Goal: Task Accomplishment & Management: Manage account settings

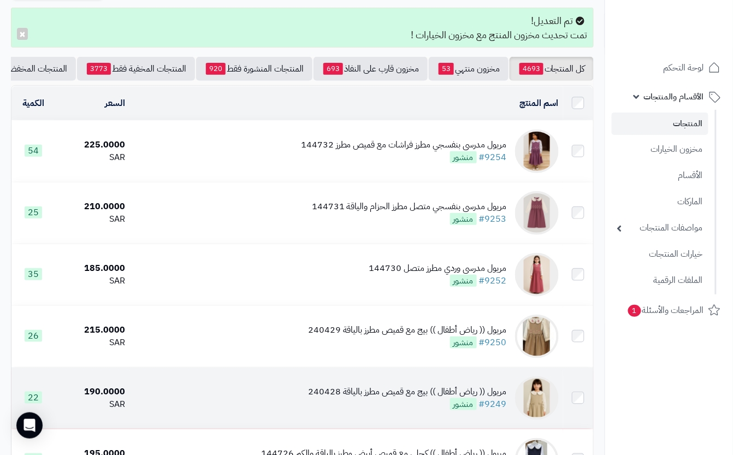
scroll to position [145, 0]
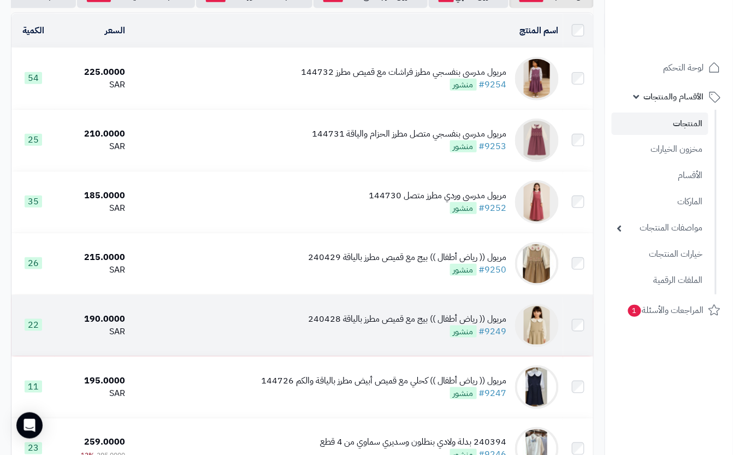
click at [389, 325] on div "مريول (( رياض أطفال )) بيج مع قميص مطرز بالياقة 240428" at bounding box center [407, 319] width 199 height 13
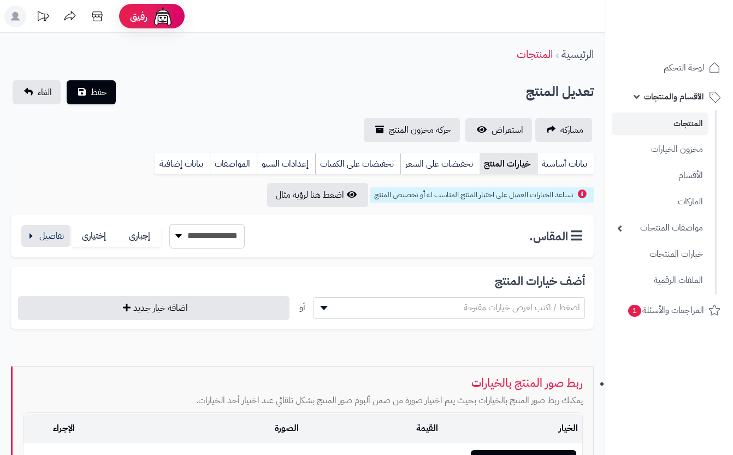
click at [64, 228] on button "button" at bounding box center [45, 236] width 49 height 22
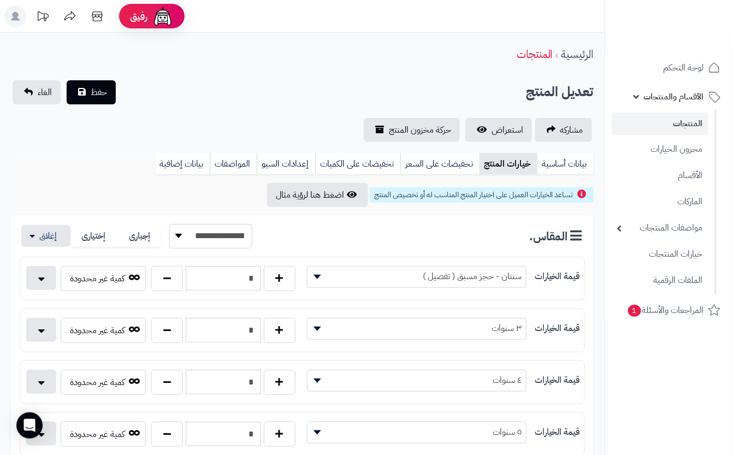
click at [265, 88] on div "تعديل المنتج حفظ الغاء" at bounding box center [302, 92] width 583 height 24
click at [135, 92] on div "تعديل المنتج حفظ الغاء" at bounding box center [302, 92] width 583 height 24
click at [87, 87] on button "حفظ" at bounding box center [91, 92] width 49 height 24
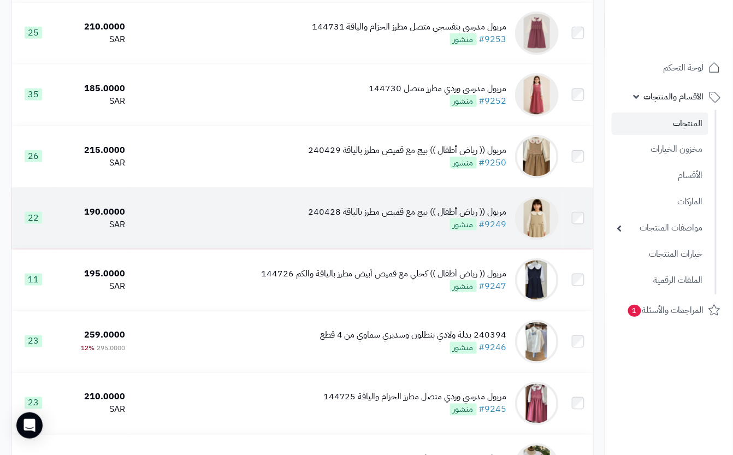
scroll to position [291, 0]
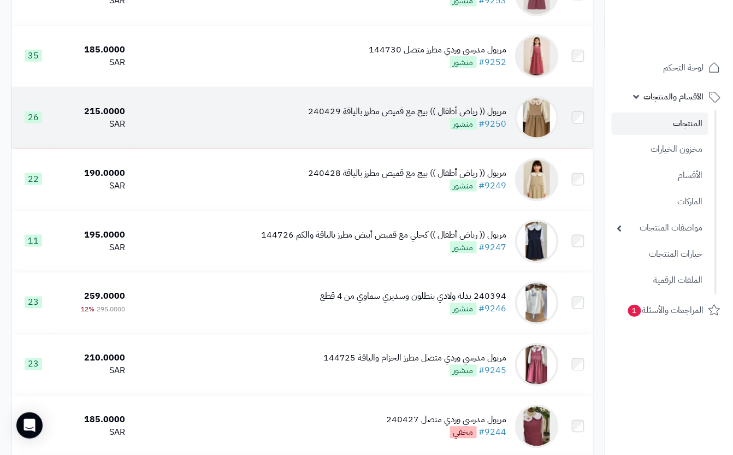
click at [366, 131] on div "مريول (( رياض أطفال )) بيج مع قميص مطرز بالياقة 240429 #9250 منشور" at bounding box center [407, 117] width 199 height 25
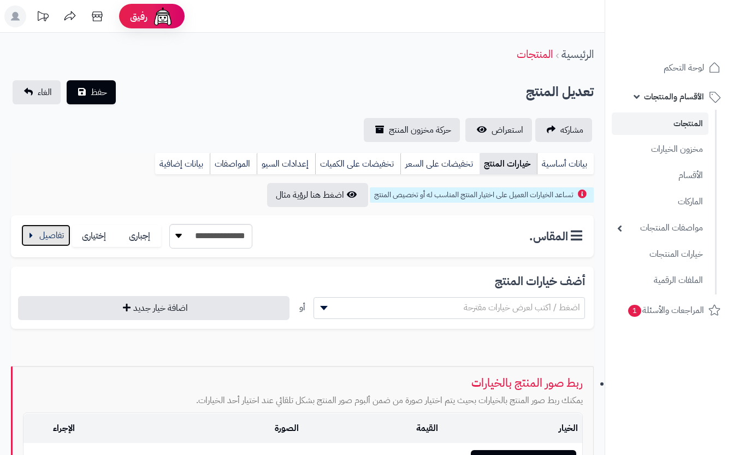
click at [56, 230] on button "button" at bounding box center [45, 235] width 49 height 22
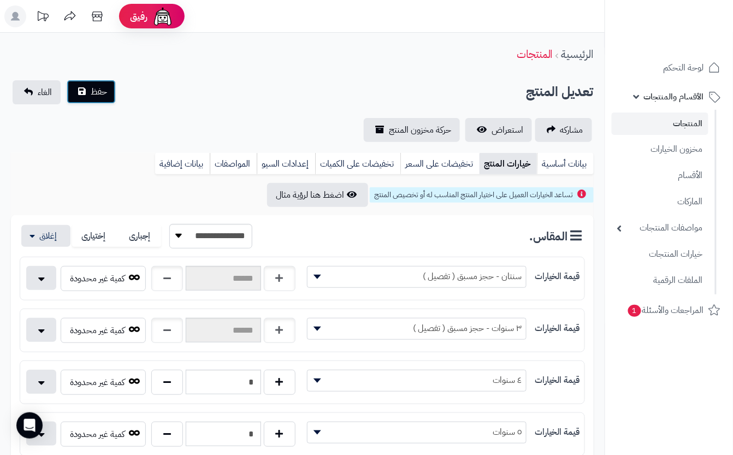
click at [99, 101] on button "حفظ" at bounding box center [91, 92] width 49 height 24
click at [90, 86] on button "حفظ" at bounding box center [91, 92] width 49 height 24
